Goal: Task Accomplishment & Management: Complete application form

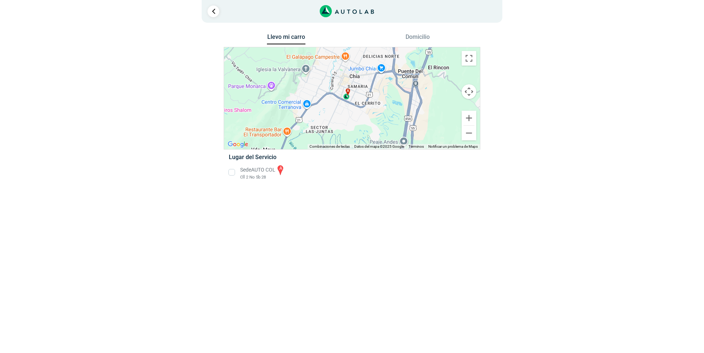
click at [233, 172] on li "Sede AUTO COL a Cll 2 No 5b 28" at bounding box center [351, 172] width 257 height 17
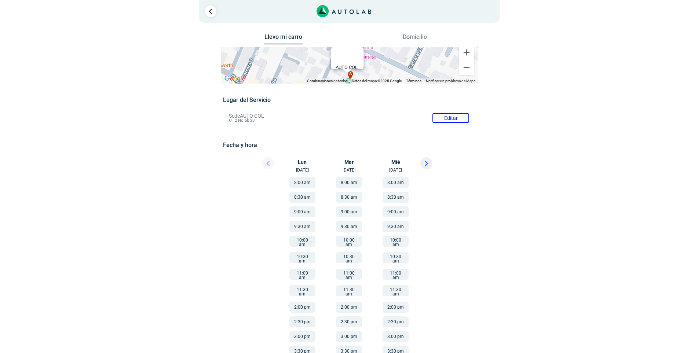
click at [301, 242] on button "10:00 am" at bounding box center [302, 241] width 26 height 11
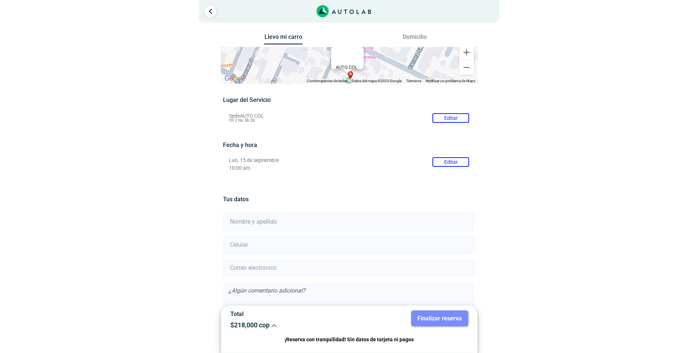
scroll to position [45, 0]
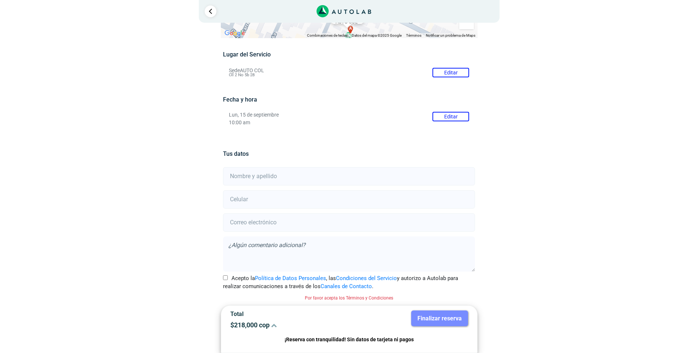
click at [234, 177] on input "text" at bounding box center [349, 176] width 252 height 18
type input "[PERSON_NAME]"
click at [238, 200] on input "number" at bounding box center [349, 199] width 252 height 18
type input "3112557592"
click at [240, 225] on input "email" at bounding box center [349, 223] width 252 height 18
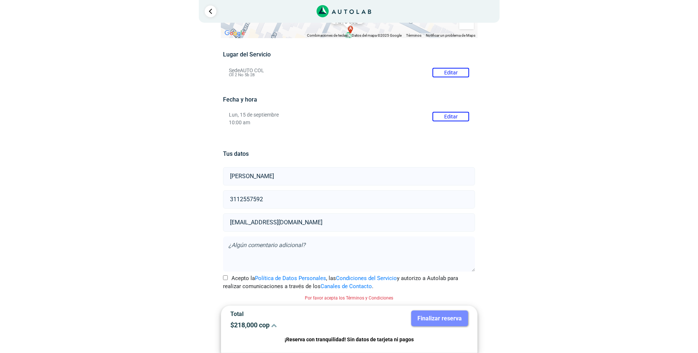
type input "[EMAIL_ADDRESS][DOMAIN_NAME]"
click at [235, 246] on textarea at bounding box center [349, 254] width 252 height 35
type textarea "h"
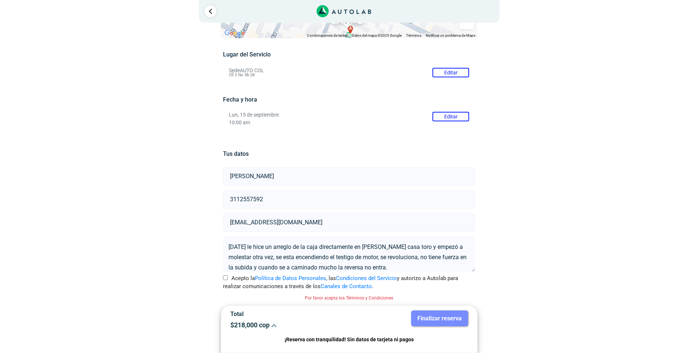
scroll to position [10, 0]
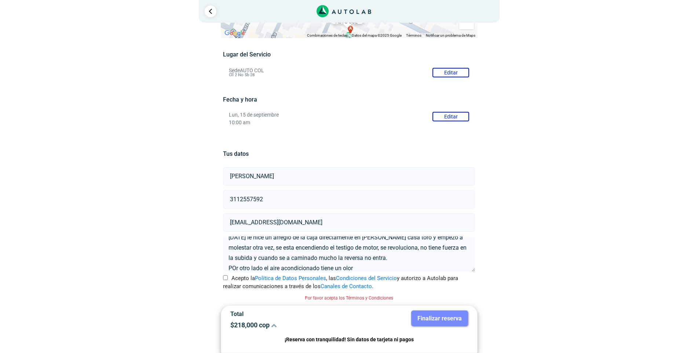
click at [235, 268] on textarea "[DATE] le hice un arreglo de la caja directamente en [PERSON_NAME] casa toro y …" at bounding box center [349, 254] width 252 height 35
click at [362, 267] on textarea "[DATE] le hice un arreglo de la caja directamente en [PERSON_NAME] casa toro y …" at bounding box center [349, 254] width 252 height 35
type textarea "[DATE] le hice un arreglo de la caja directamente en [PERSON_NAME] casa toro y …"
click at [225, 277] on input "Acepto la Política de Datos Personales , las Condiciones del Servicio y autoriz…" at bounding box center [225, 278] width 5 height 5
checkbox input "true"
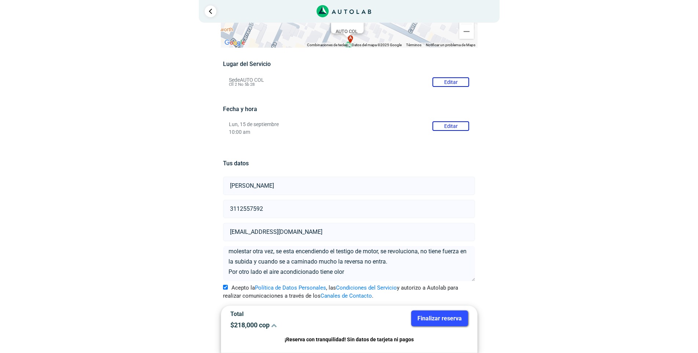
scroll to position [17, 0]
click at [437, 319] on button "Finalizar reserva" at bounding box center [439, 319] width 57 height 16
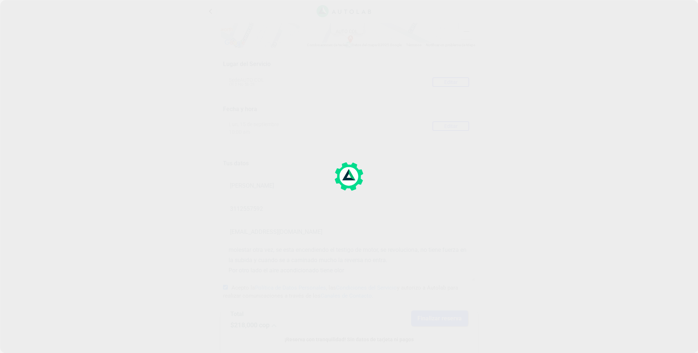
scroll to position [0, 0]
